Goal: Transaction & Acquisition: Purchase product/service

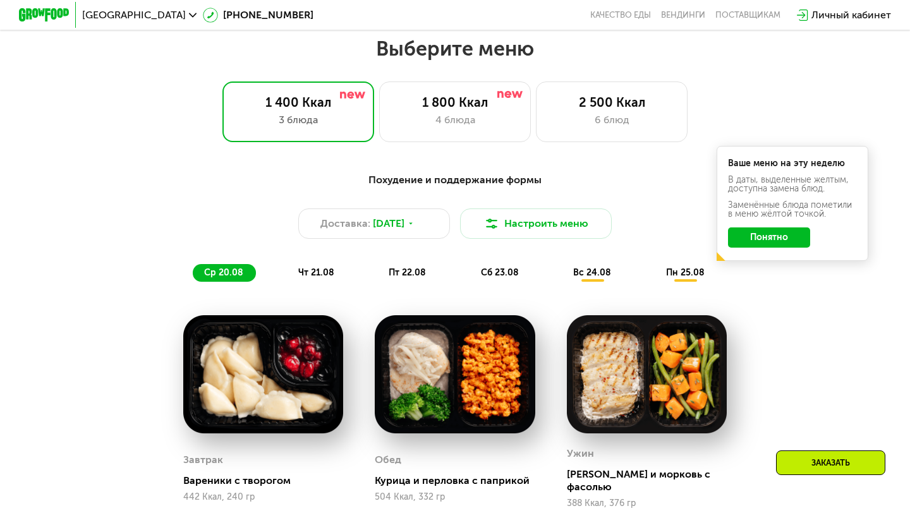
scroll to position [533, 0]
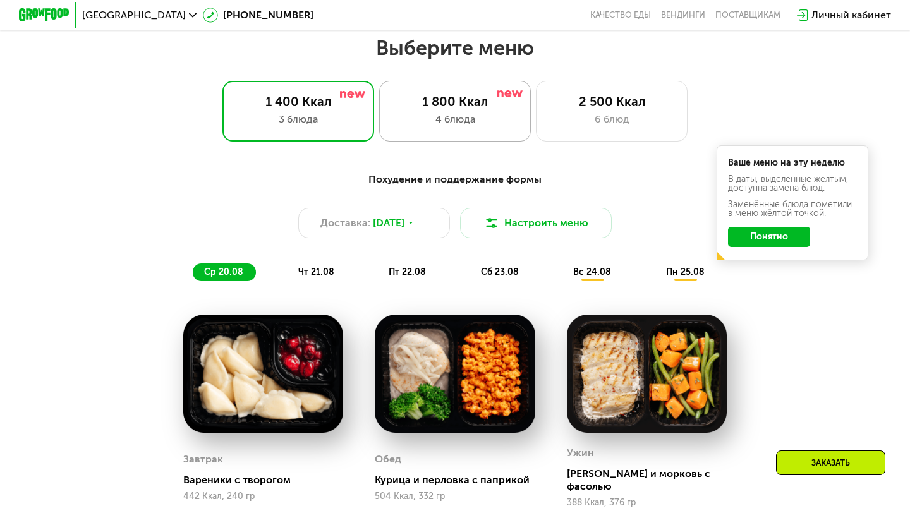
click at [452, 112] on div "4 блюда" at bounding box center [454, 119] width 125 height 15
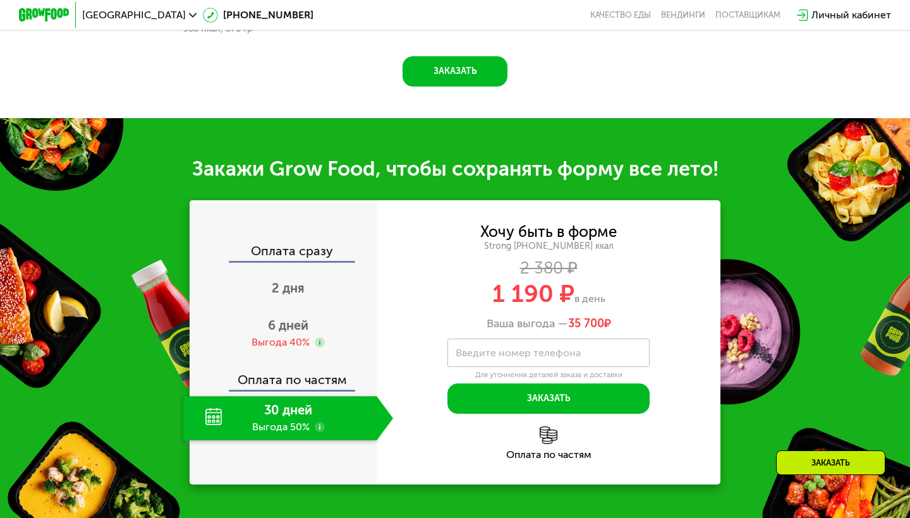
scroll to position [1222, 0]
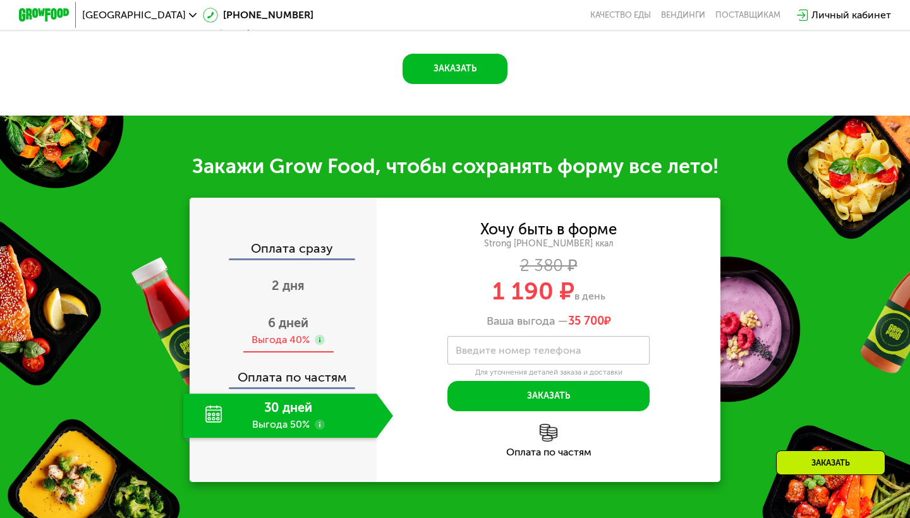
click at [286, 317] on span "6 дней" at bounding box center [288, 322] width 40 height 15
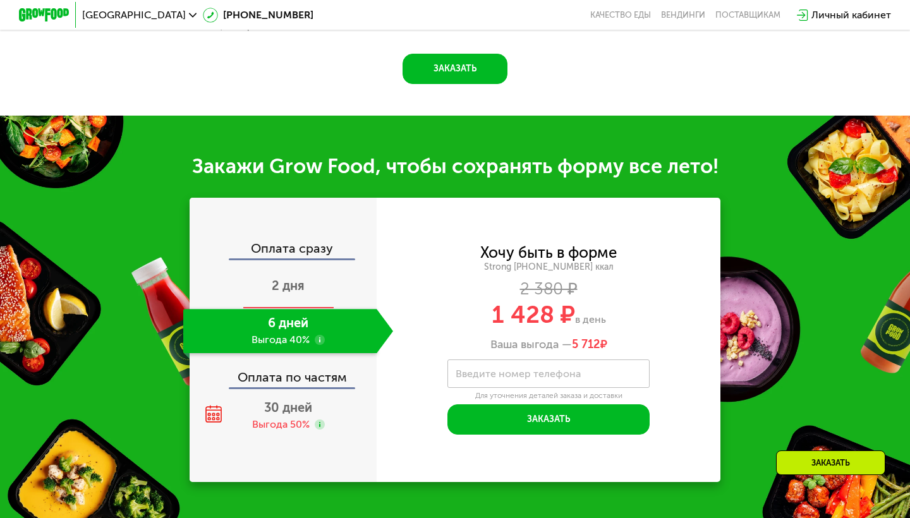
click at [287, 279] on span "2 дня" at bounding box center [288, 285] width 33 height 15
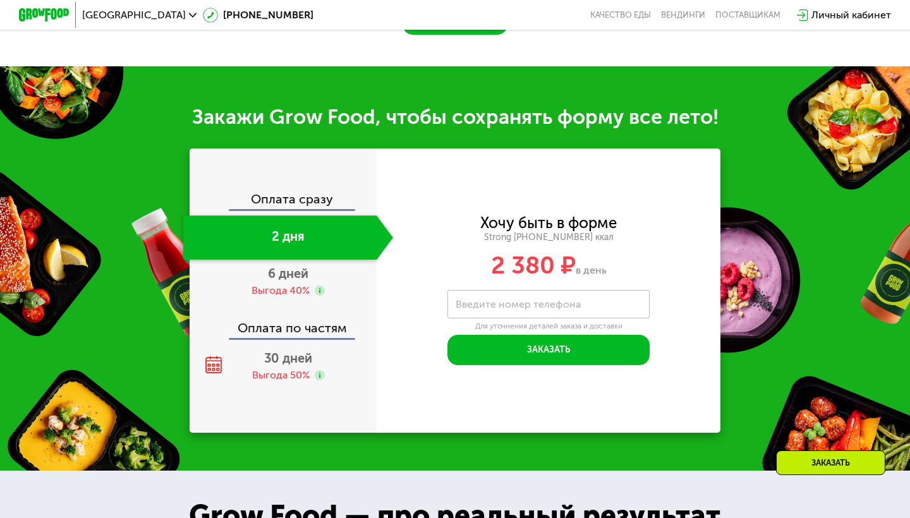
scroll to position [1278, 0]
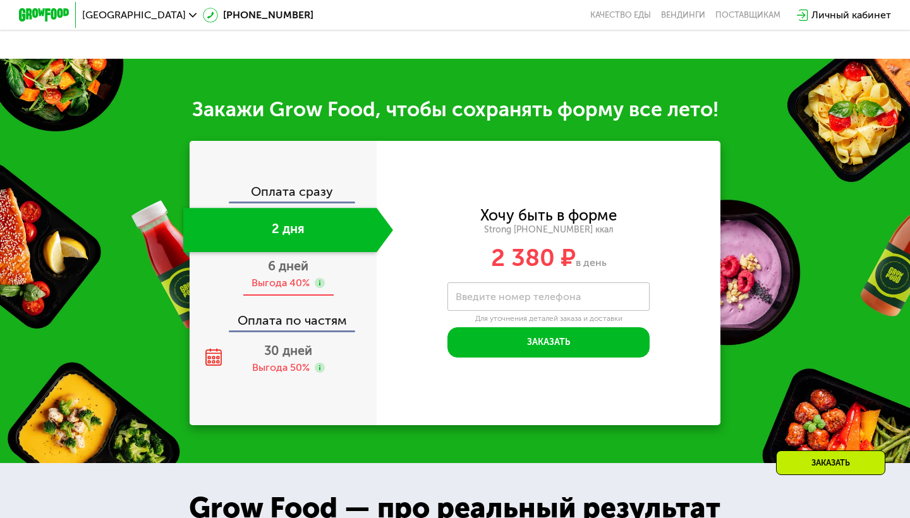
click at [284, 258] on span "6 дней" at bounding box center [288, 265] width 40 height 15
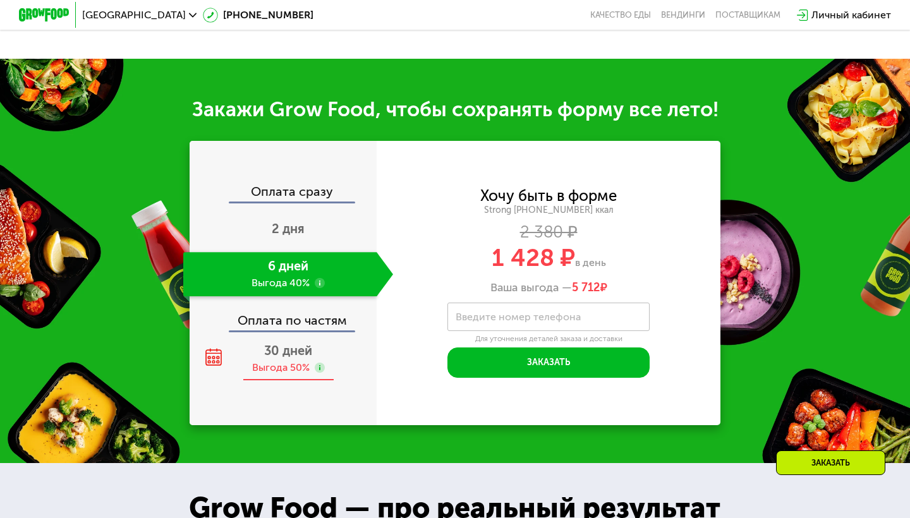
click at [280, 361] on div "Выгода 50%" at bounding box center [281, 368] width 58 height 14
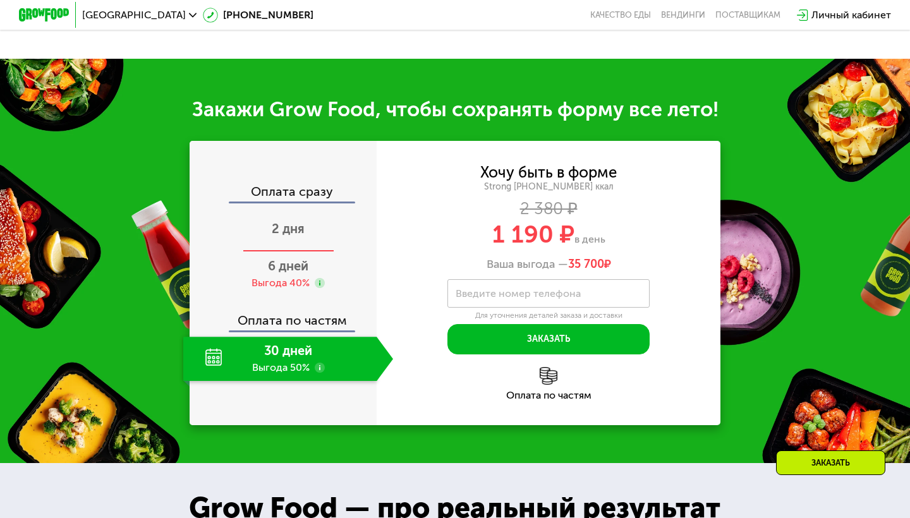
click at [276, 221] on span "2 дня" at bounding box center [288, 228] width 33 height 15
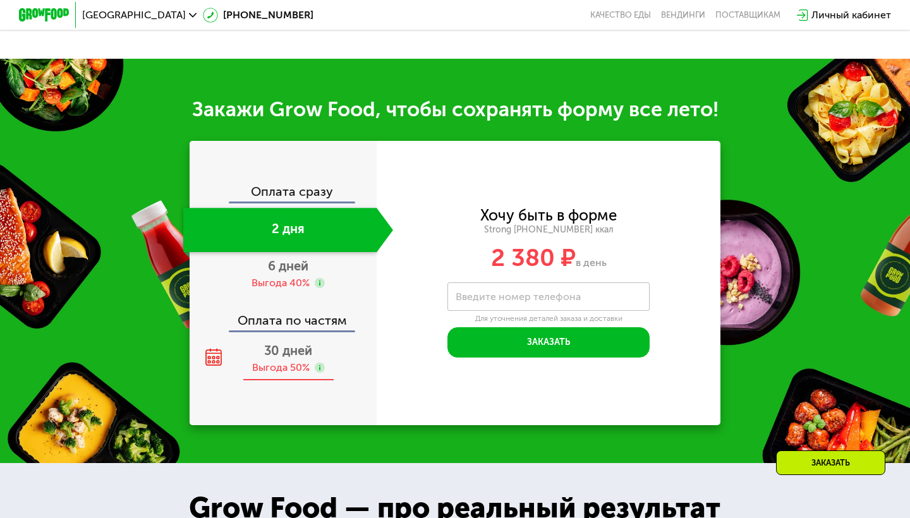
click at [293, 361] on div "Выгода 50%" at bounding box center [281, 368] width 58 height 14
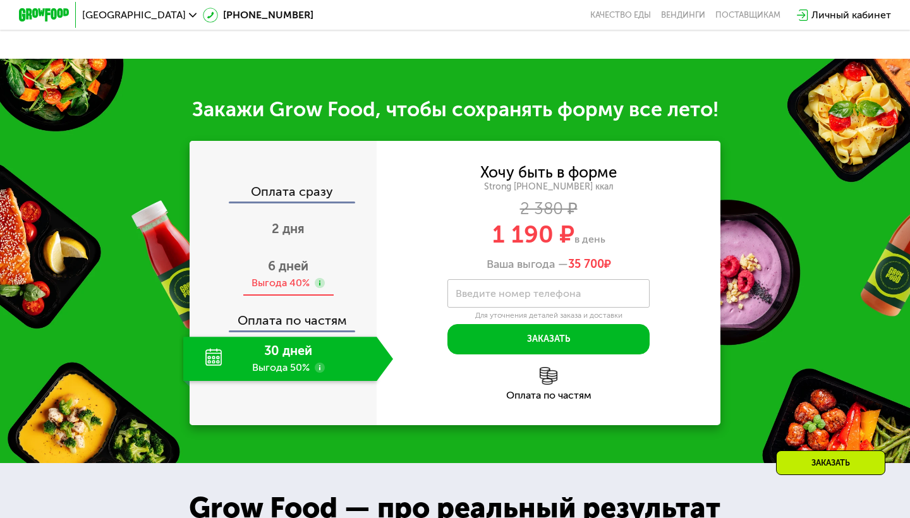
click at [288, 276] on div "Выгода 40%" at bounding box center [281, 283] width 58 height 14
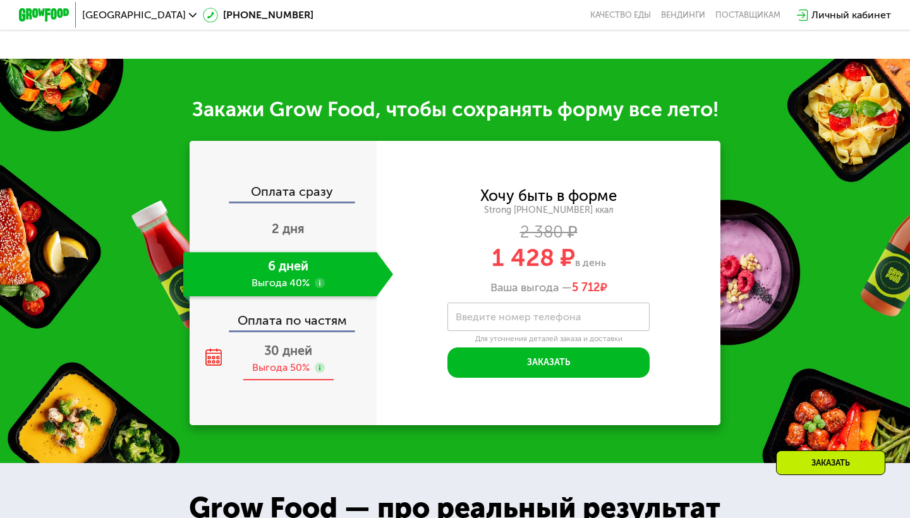
click at [295, 361] on div "Выгода 50%" at bounding box center [281, 368] width 58 height 14
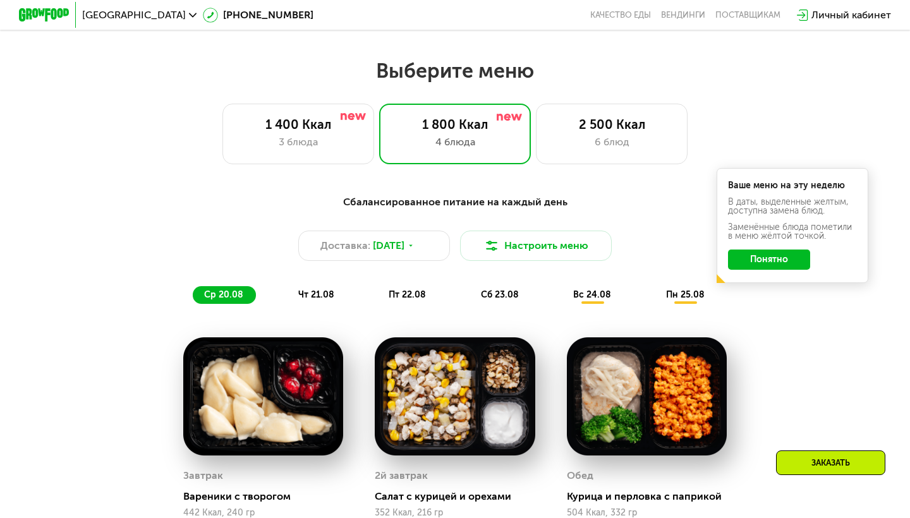
scroll to position [507, 0]
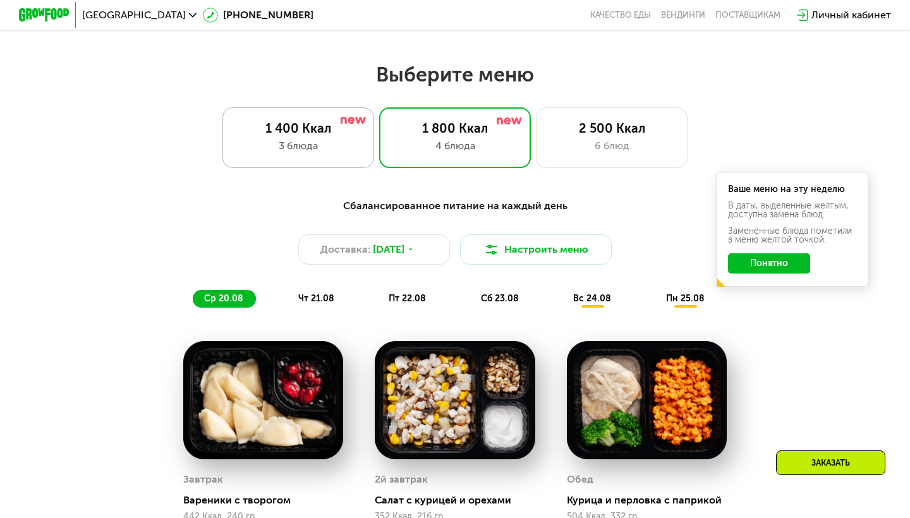
click at [379, 165] on div "1 400 Ккал 3 блюда" at bounding box center [455, 137] width 152 height 61
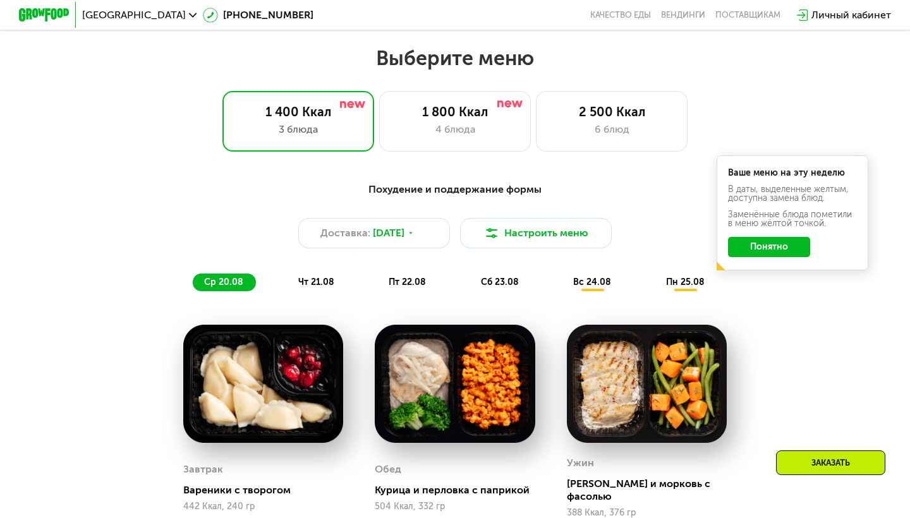
scroll to position [517, 0]
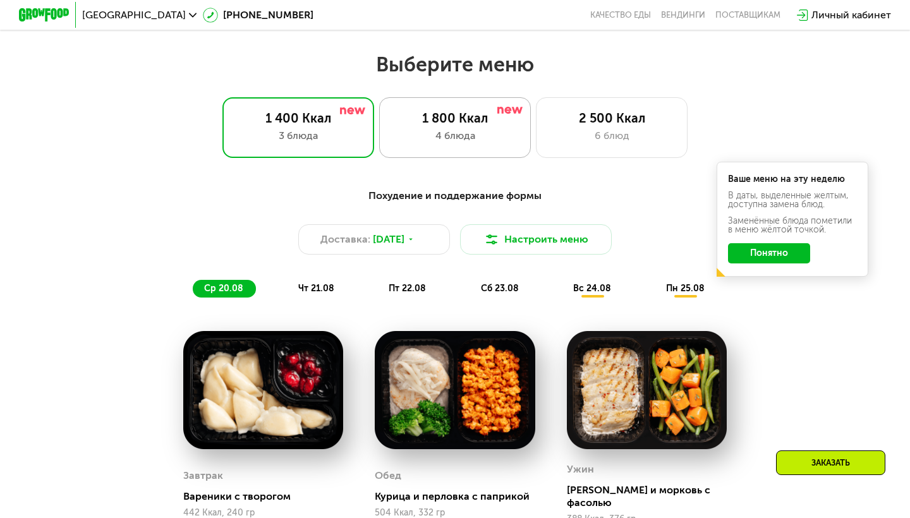
click at [444, 121] on div "1 800 Ккал" at bounding box center [454, 118] width 125 height 15
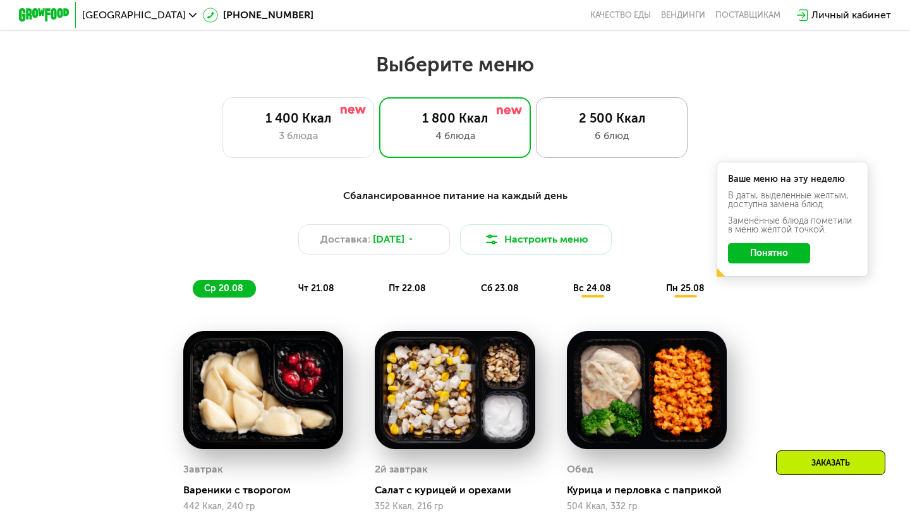
click at [547, 126] on div "2 500 Ккал 6 блюд" at bounding box center [612, 127] width 152 height 61
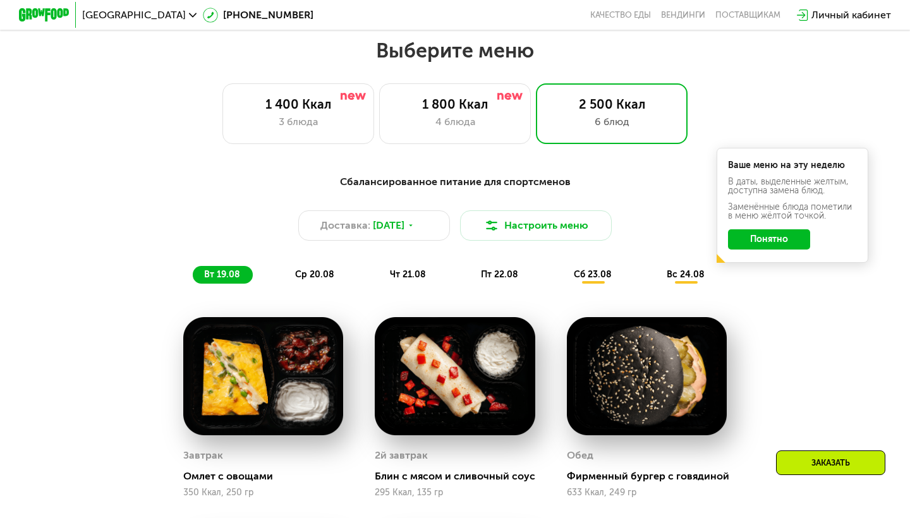
scroll to position [530, 0]
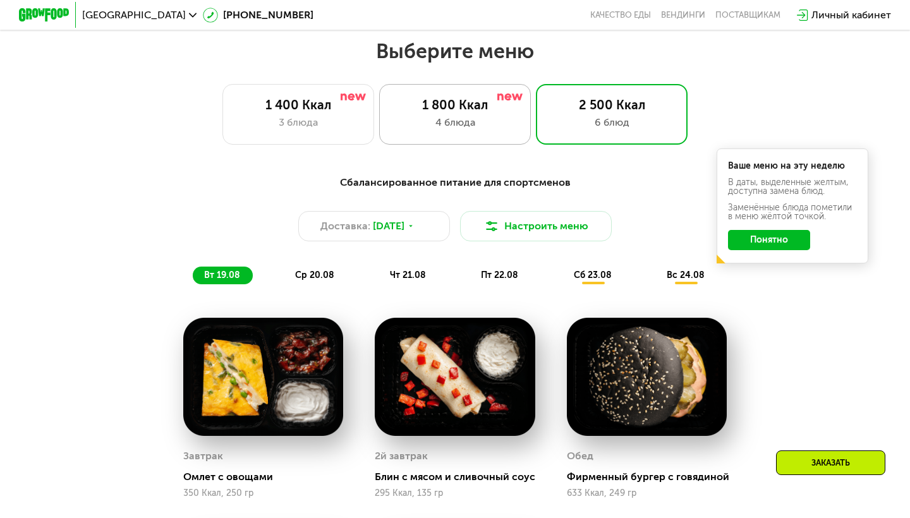
click at [440, 103] on div "1 800 Ккал" at bounding box center [454, 104] width 125 height 15
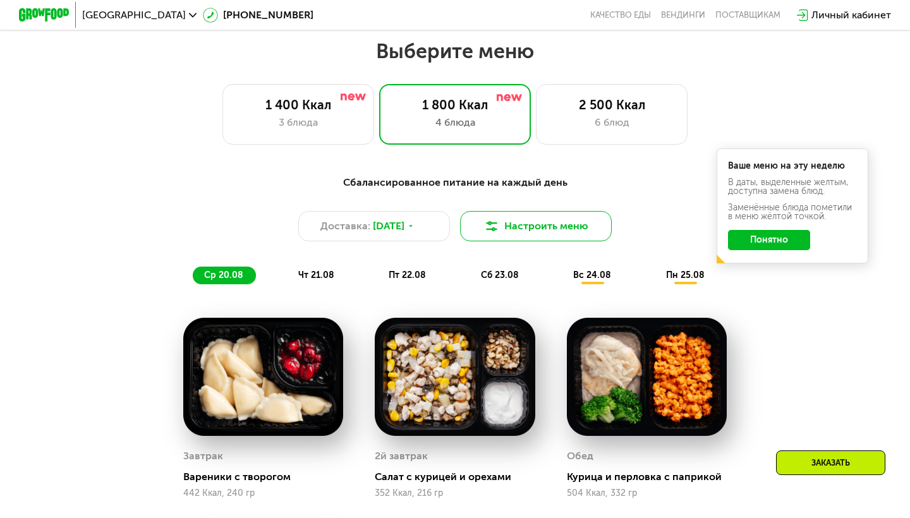
click at [503, 224] on button "Настроить меню" at bounding box center [536, 226] width 152 height 30
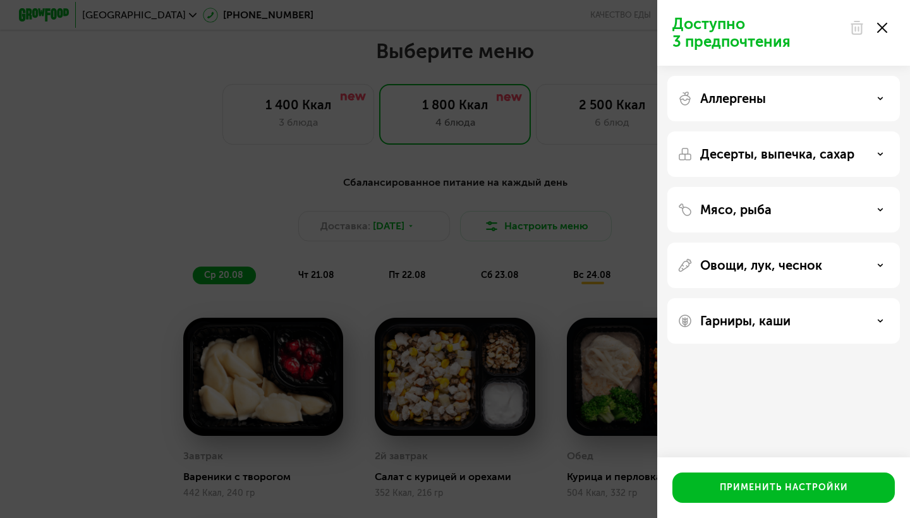
click at [722, 131] on div "Аллергены" at bounding box center [783, 153] width 233 height 45
click at [877, 97] on icon at bounding box center [880, 98] width 6 height 6
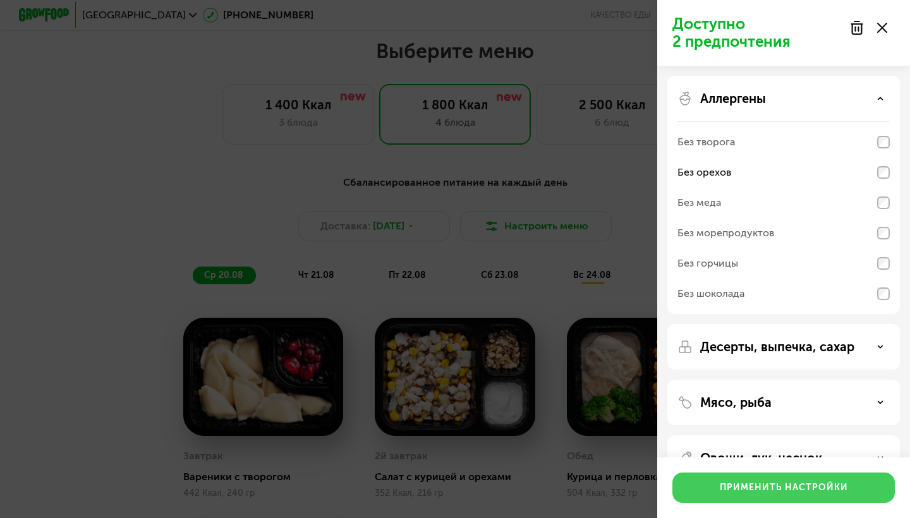
click at [731, 480] on button "Применить настройки" at bounding box center [783, 488] width 222 height 30
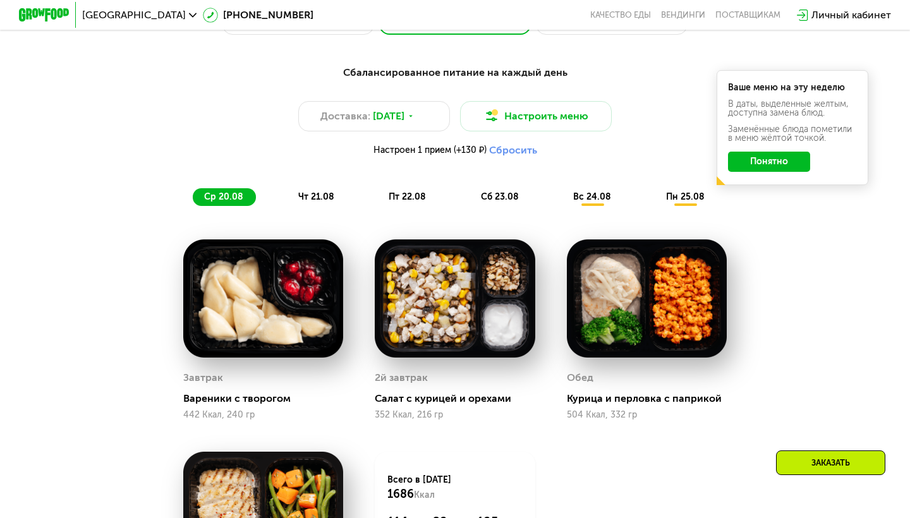
scroll to position [641, 0]
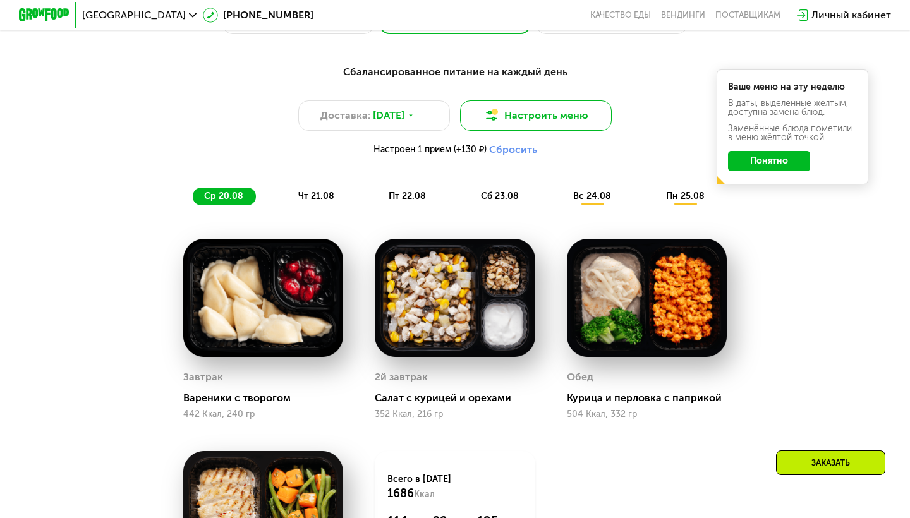
click at [493, 121] on img at bounding box center [491, 115] width 15 height 15
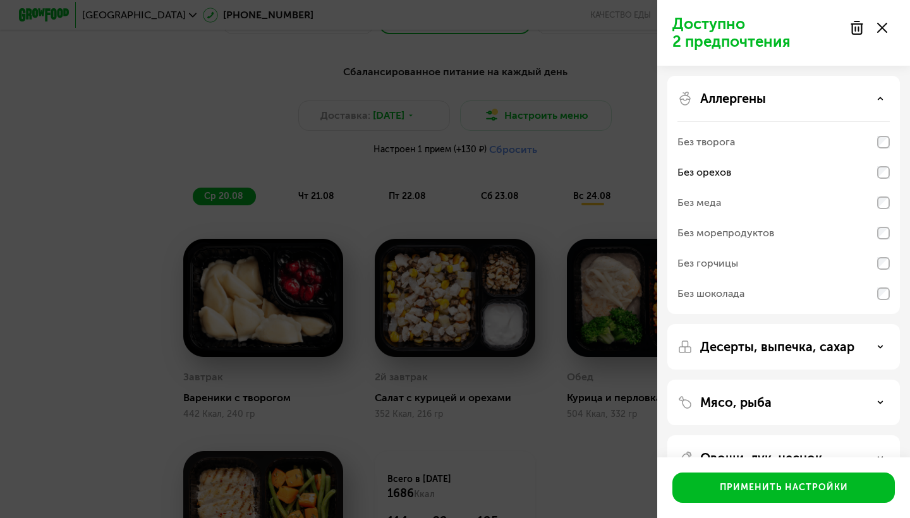
scroll to position [0, 0]
click at [860, 30] on use at bounding box center [856, 27] width 11 height 13
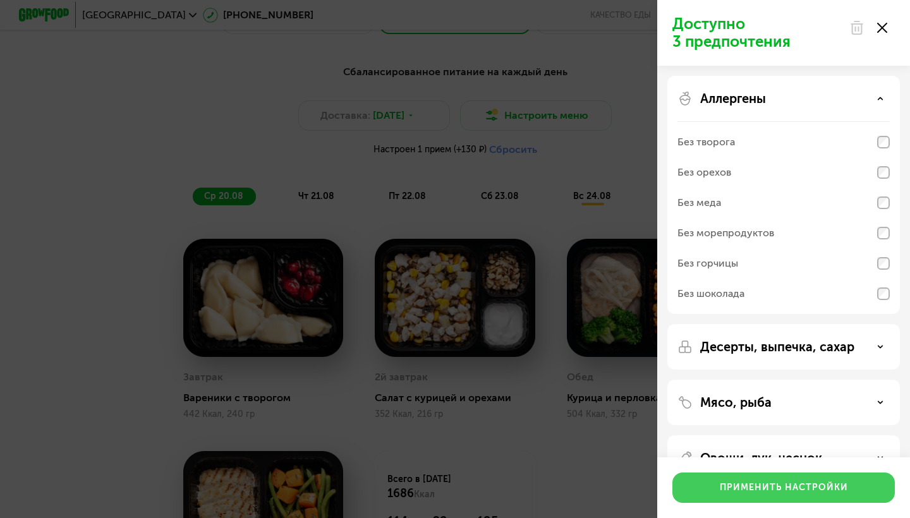
click at [746, 487] on div "Применить настройки" at bounding box center [784, 488] width 128 height 13
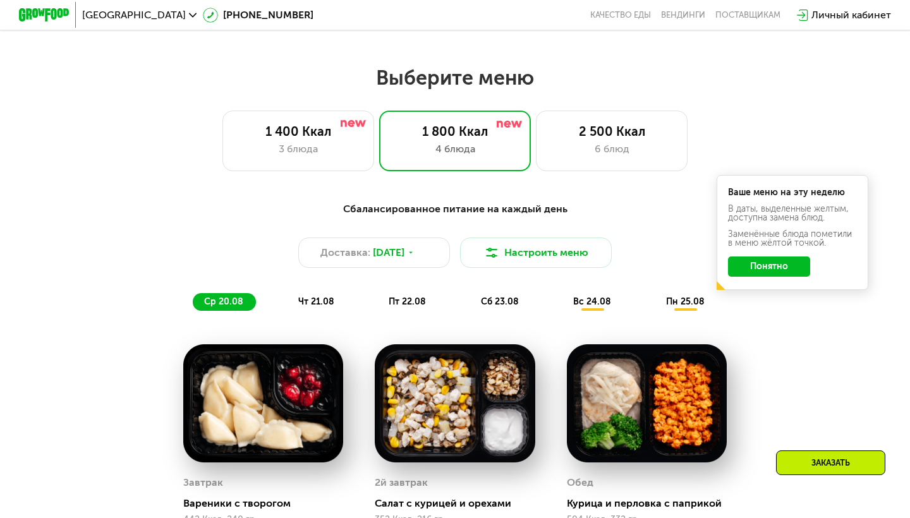
scroll to position [594, 0]
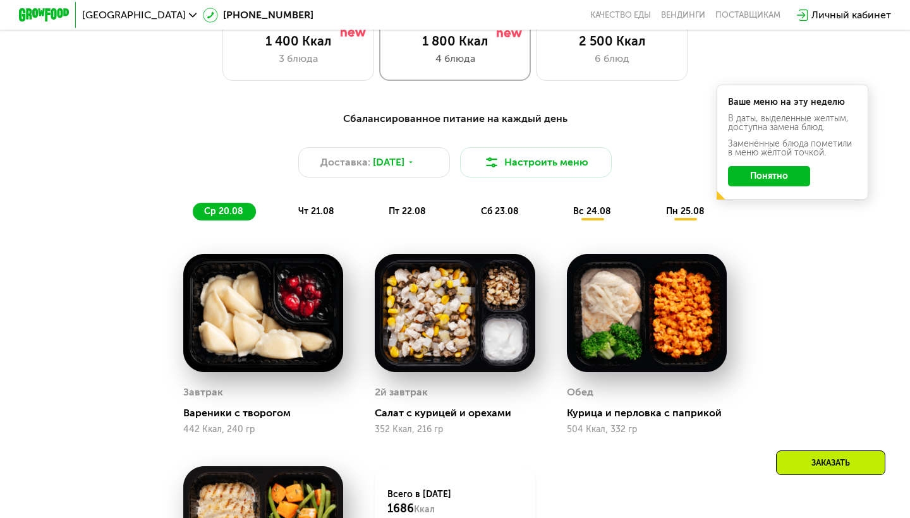
click at [464, 52] on div "4 блюда" at bounding box center [454, 58] width 125 height 15
click at [417, 157] on div "Доставка: [DATE]" at bounding box center [374, 162] width 152 height 30
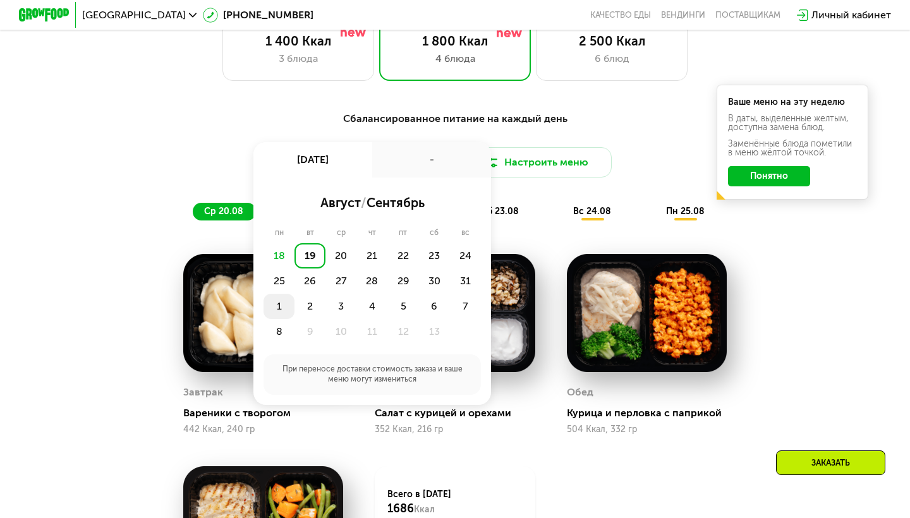
click at [294, 295] on div "1" at bounding box center [309, 306] width 31 height 25
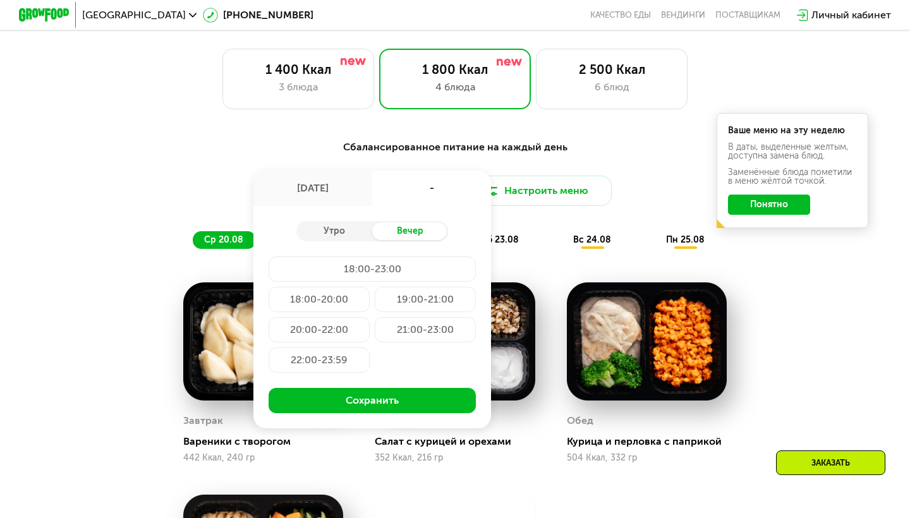
scroll to position [561, 0]
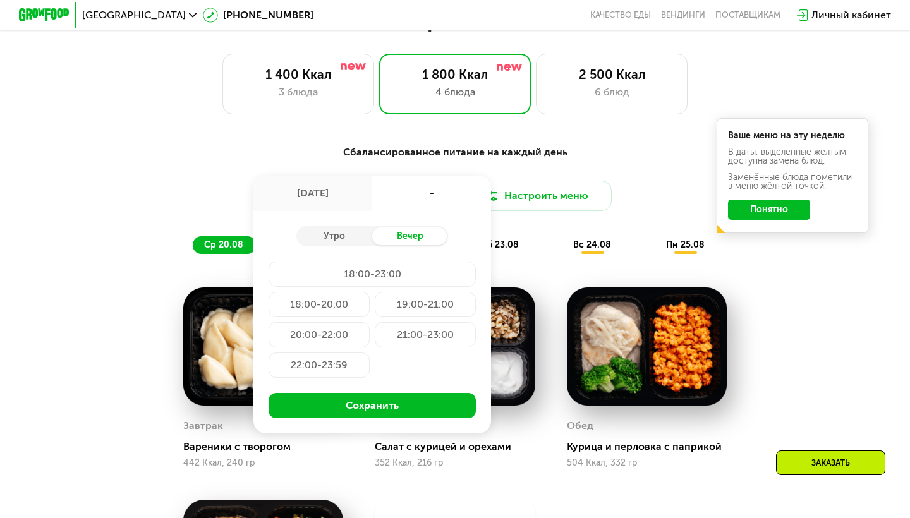
click at [332, 200] on div "[DATE]" at bounding box center [312, 193] width 119 height 35
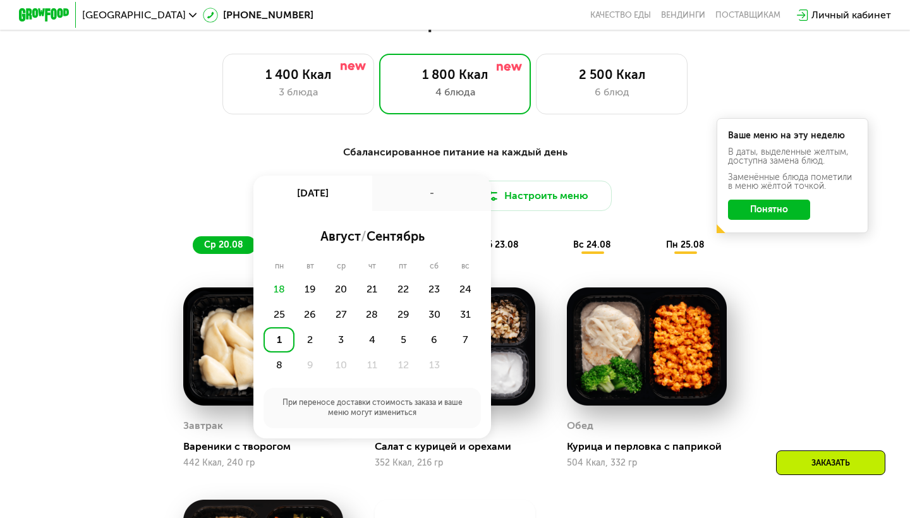
click at [277, 339] on div "1" at bounding box center [279, 339] width 31 height 25
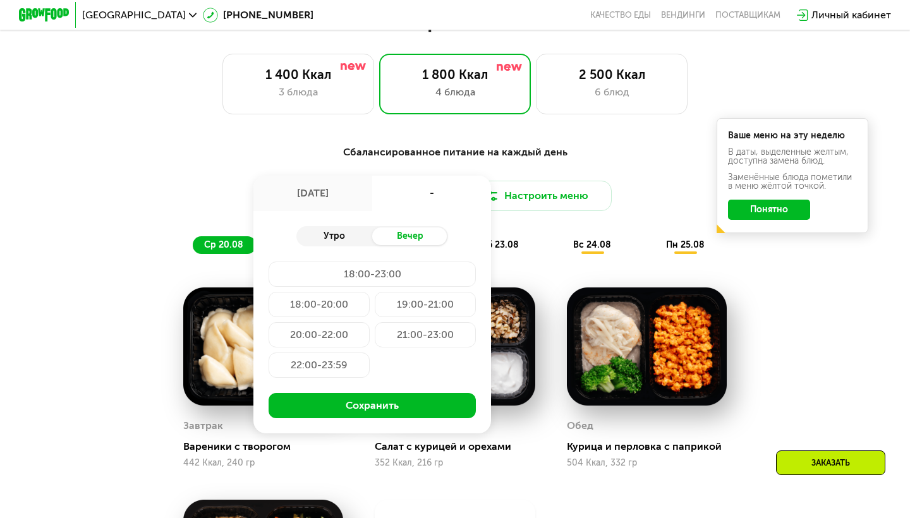
click at [331, 241] on div "Утро" at bounding box center [334, 236] width 76 height 18
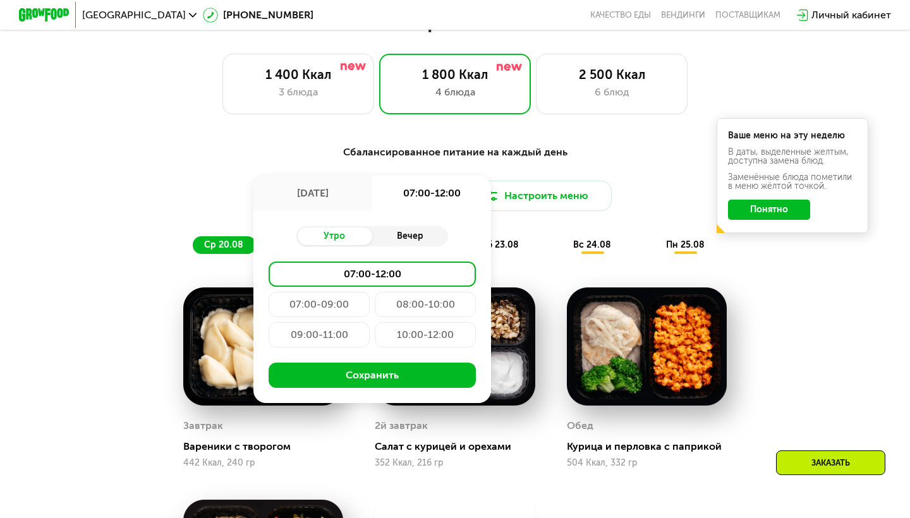
click at [391, 232] on div "Вечер" at bounding box center [410, 236] width 76 height 18
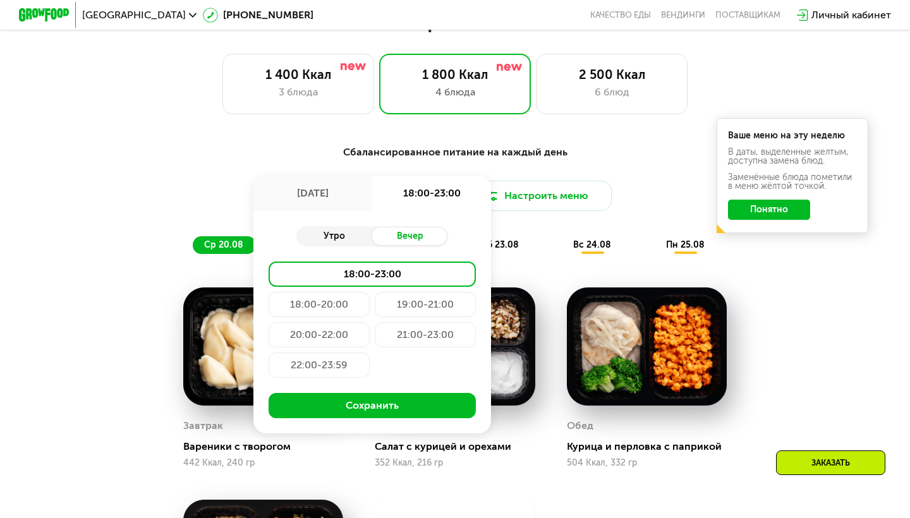
click at [363, 234] on div "Утро" at bounding box center [334, 236] width 76 height 18
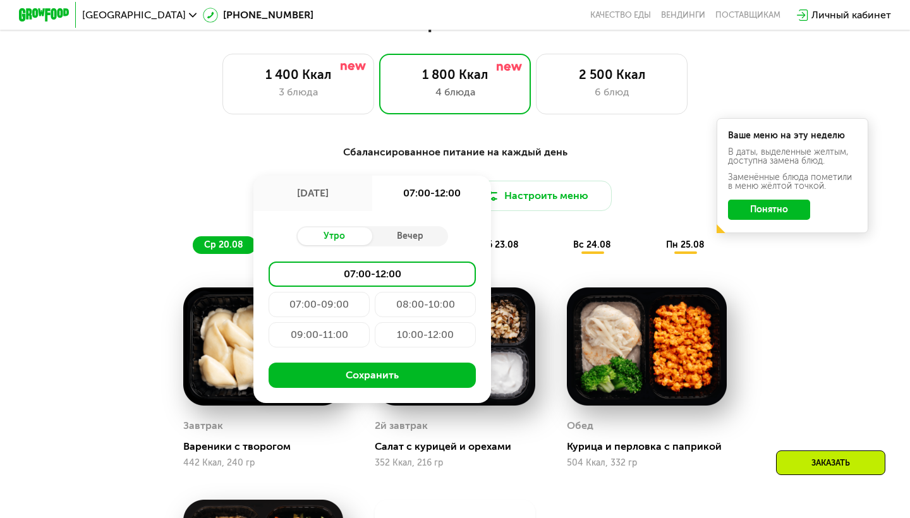
click at [335, 206] on div "[DATE]" at bounding box center [312, 193] width 119 height 35
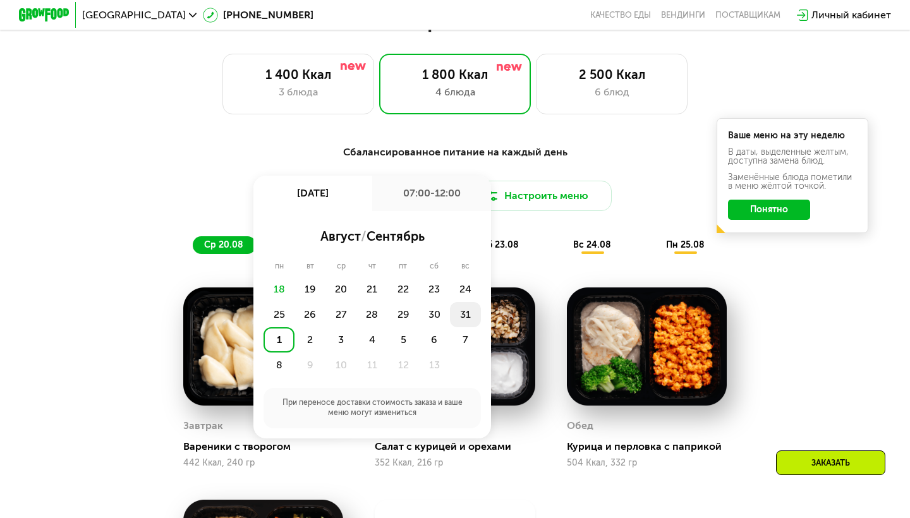
click at [294, 327] on div "31" at bounding box center [279, 339] width 31 height 25
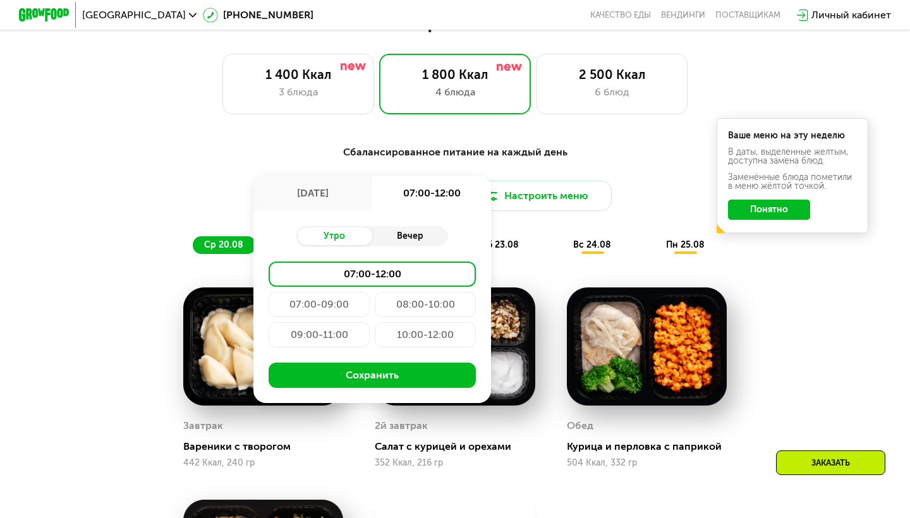
click at [411, 238] on div "Вечер" at bounding box center [410, 236] width 76 height 18
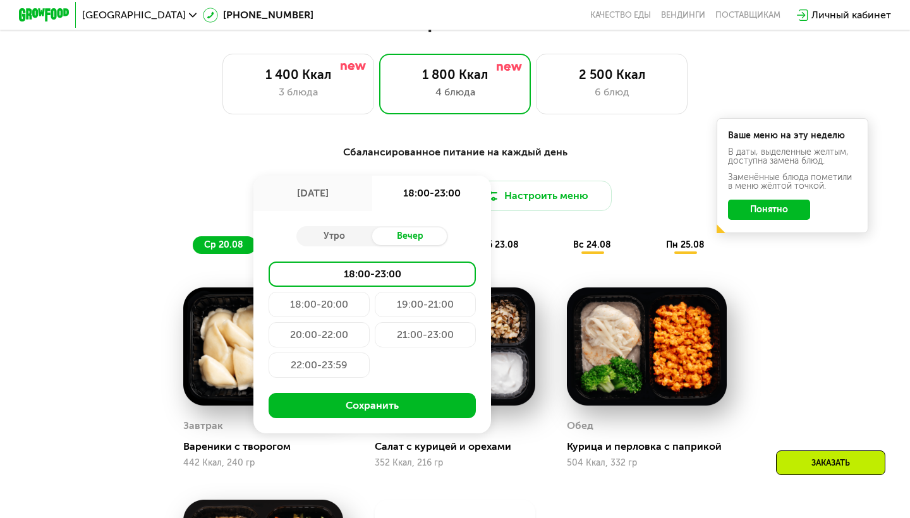
click at [370, 353] on div "21:00-23:00" at bounding box center [319, 365] width 101 height 25
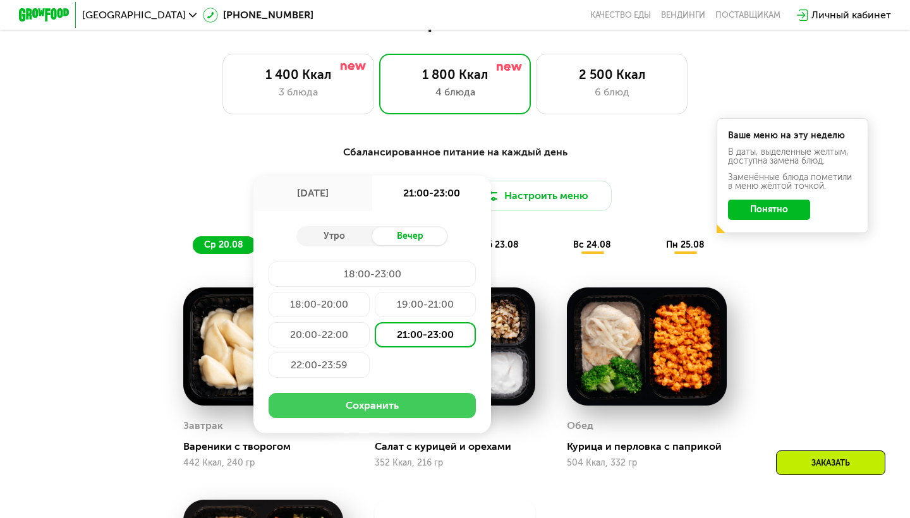
click at [399, 408] on button "Сохранить" at bounding box center [372, 405] width 207 height 25
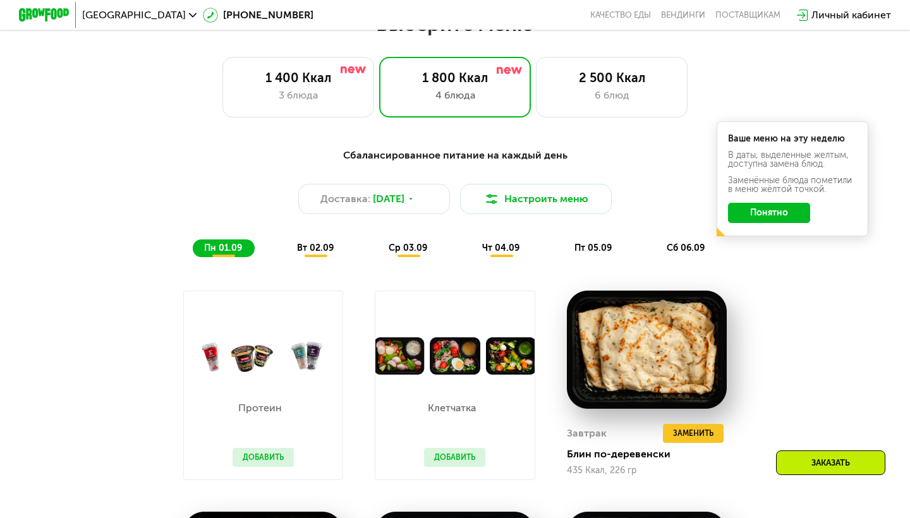
scroll to position [553, 0]
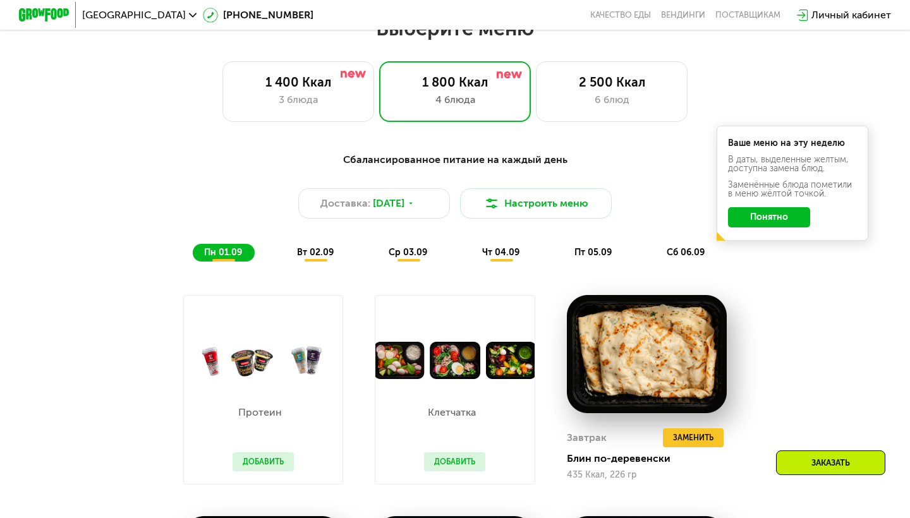
click at [319, 253] on span "вт 02.09" at bounding box center [315, 252] width 37 height 11
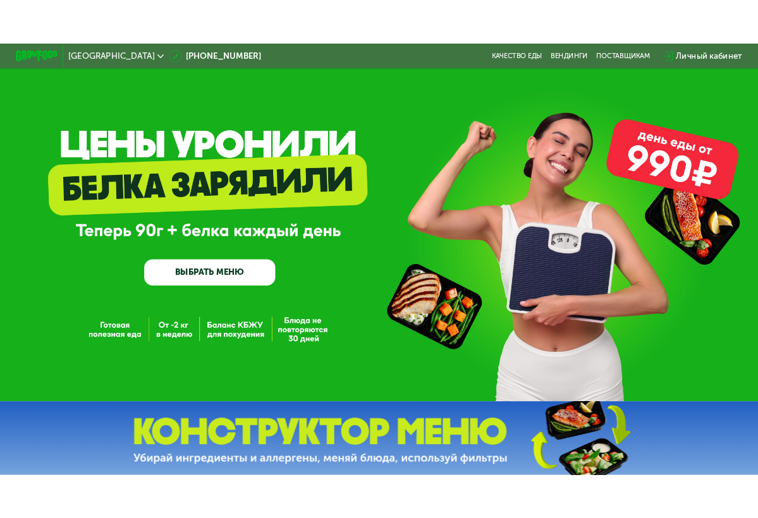
scroll to position [0, 0]
